Goal: Information Seeking & Learning: Learn about a topic

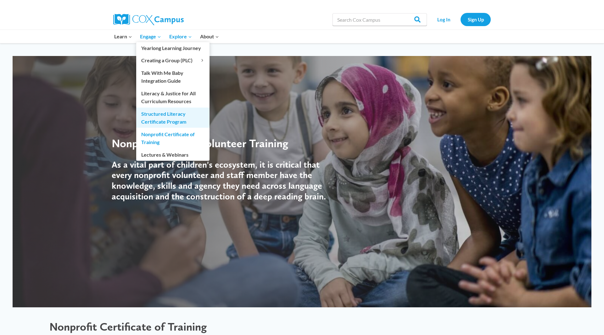
click at [163, 119] on link "Structured Literacy Certificate Program" at bounding box center [172, 118] width 73 height 20
